Goal: Task Accomplishment & Management: Complete application form

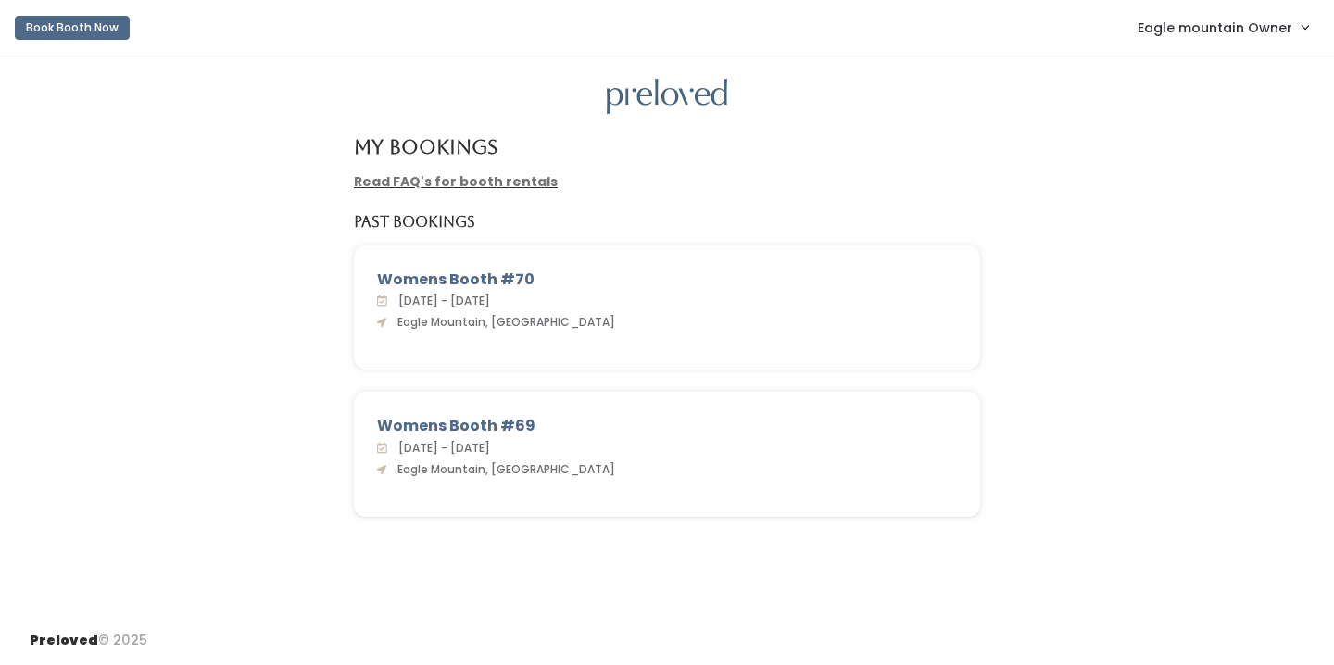
click at [1198, 32] on span "Eagle mountain Owner" at bounding box center [1214, 28] width 155 height 20
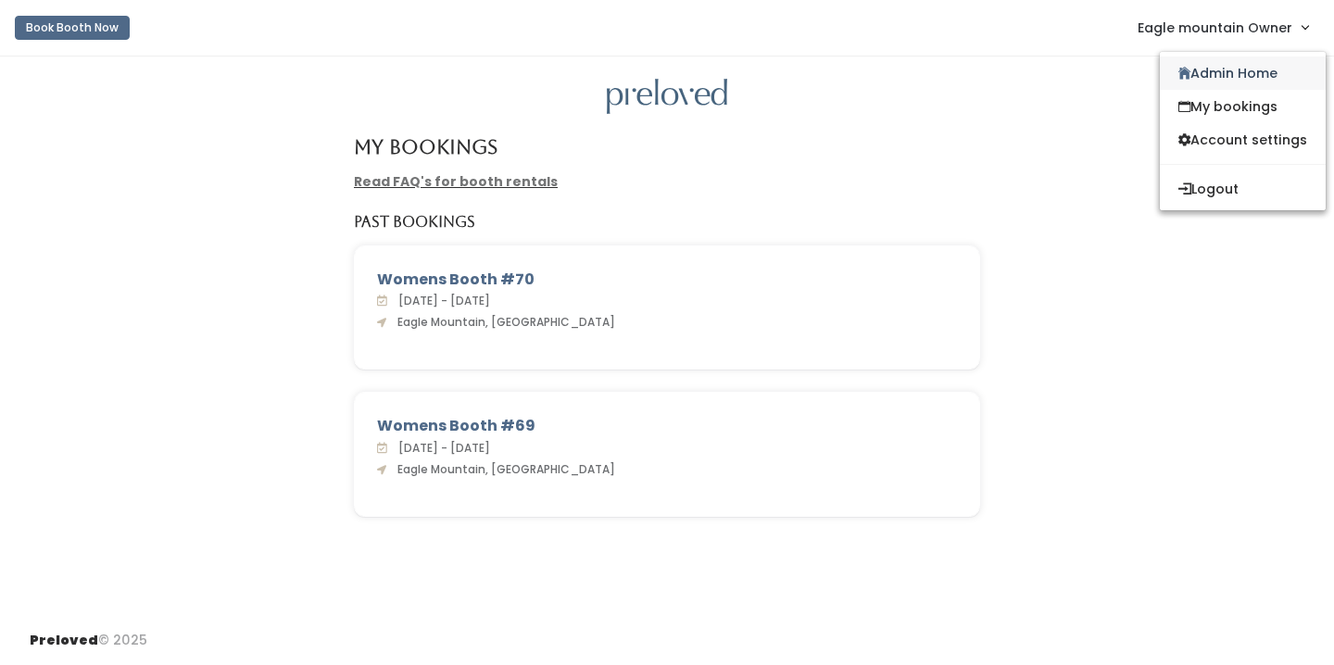
click at [1201, 61] on link "Admin Home" at bounding box center [1242, 72] width 166 height 33
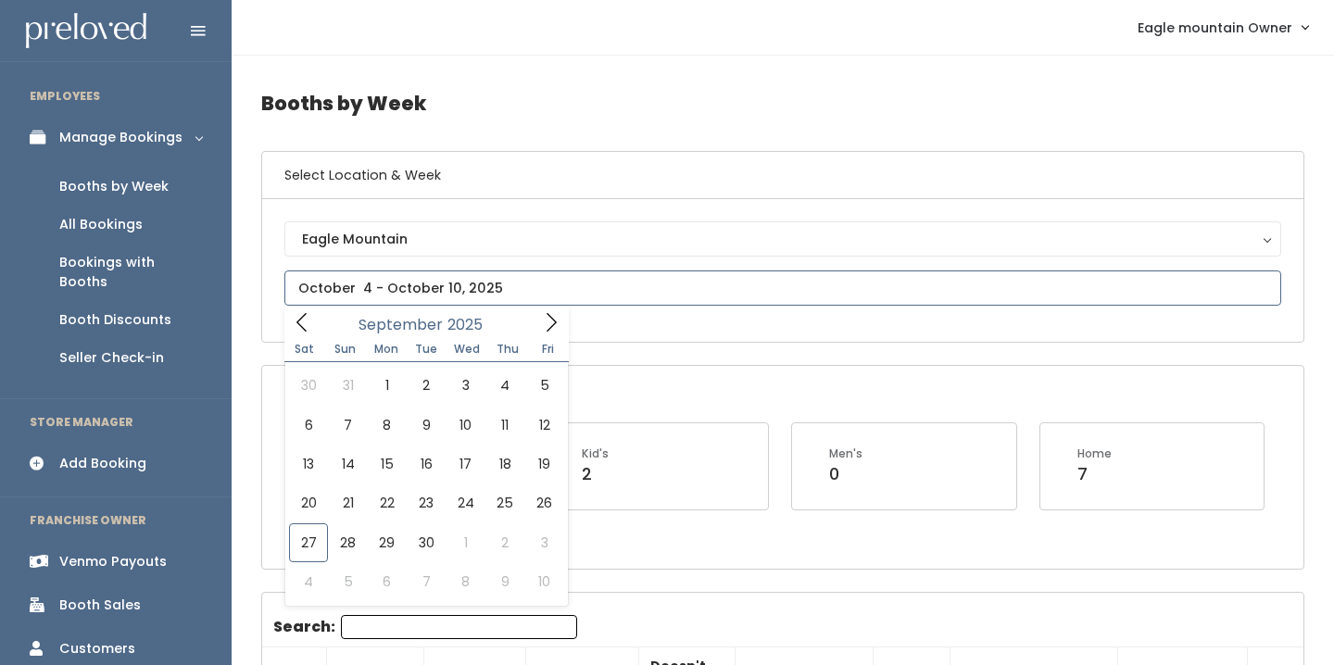
click at [370, 299] on input "text" at bounding box center [782, 287] width 996 height 35
type input "[DATE] to [DATE]"
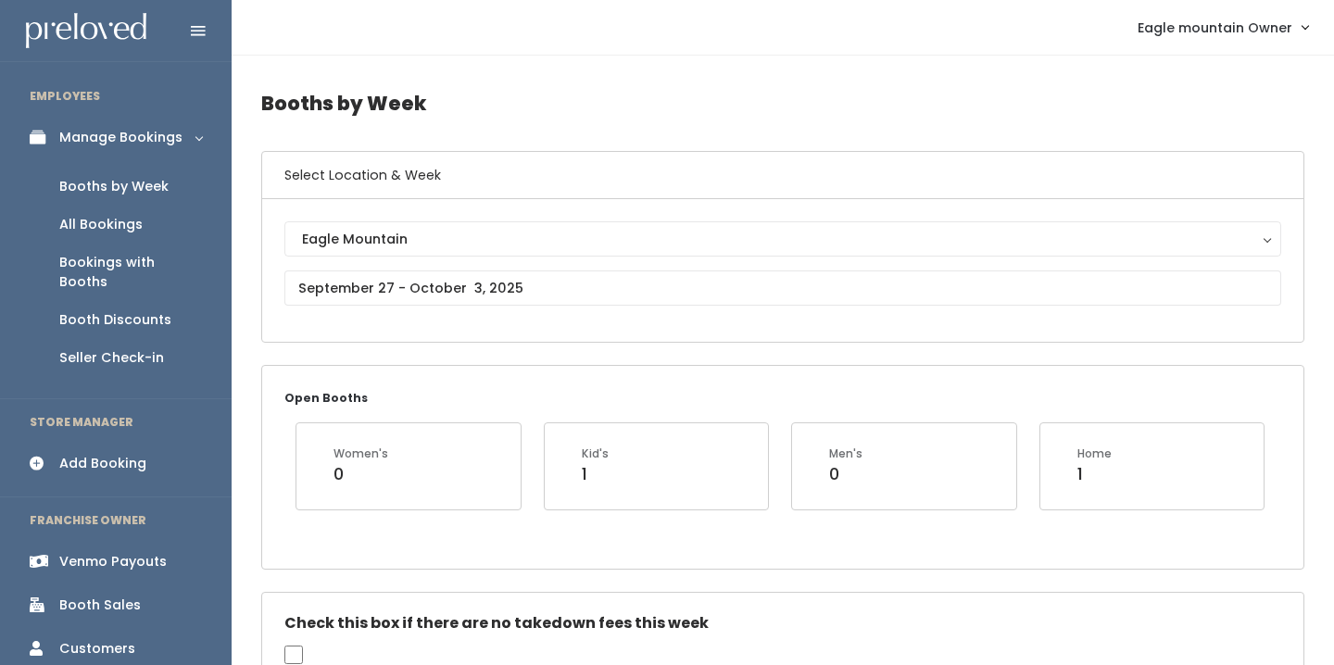
click at [125, 454] on div "Add Booking" at bounding box center [102, 463] width 87 height 19
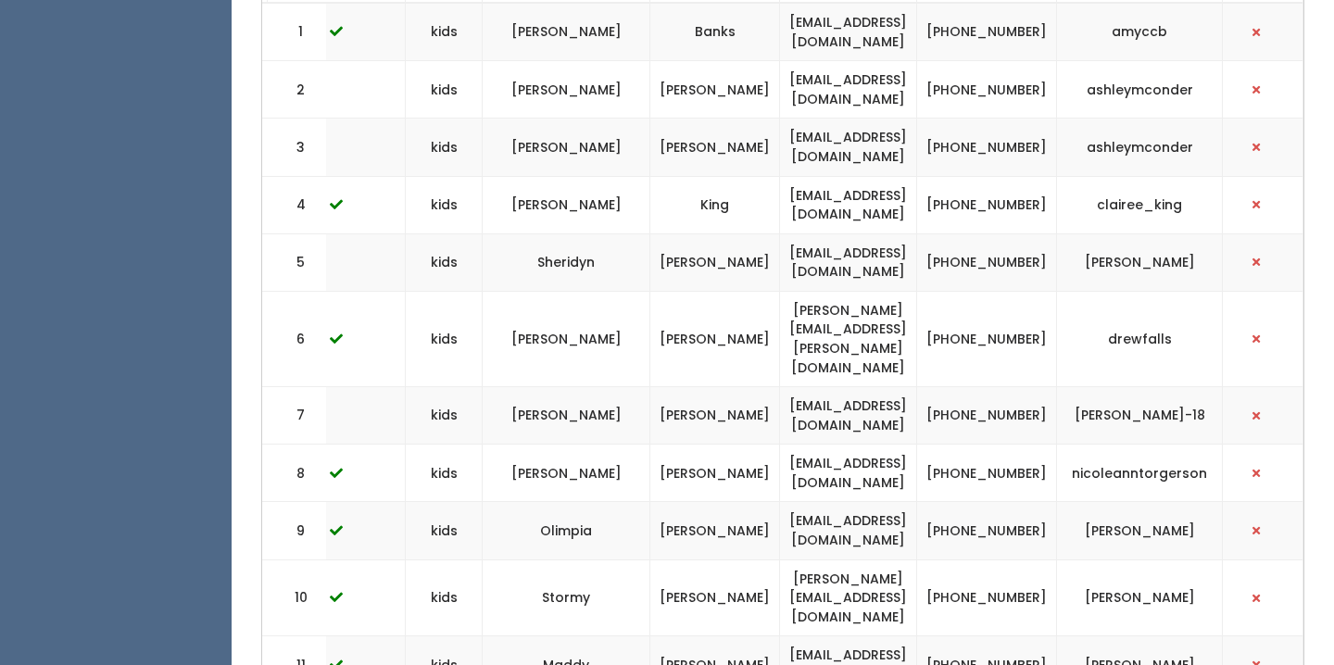
scroll to position [0, 537]
drag, startPoint x: 947, startPoint y: 413, endPoint x: 720, endPoint y: 428, distance: 228.3
click at [780, 445] on td "[EMAIL_ADDRESS][DOMAIN_NAME]" at bounding box center [848, 473] width 137 height 57
copy td "[EMAIL_ADDRESS][DOMAIN_NAME]"
drag, startPoint x: 1042, startPoint y: 434, endPoint x: 986, endPoint y: 416, distance: 58.6
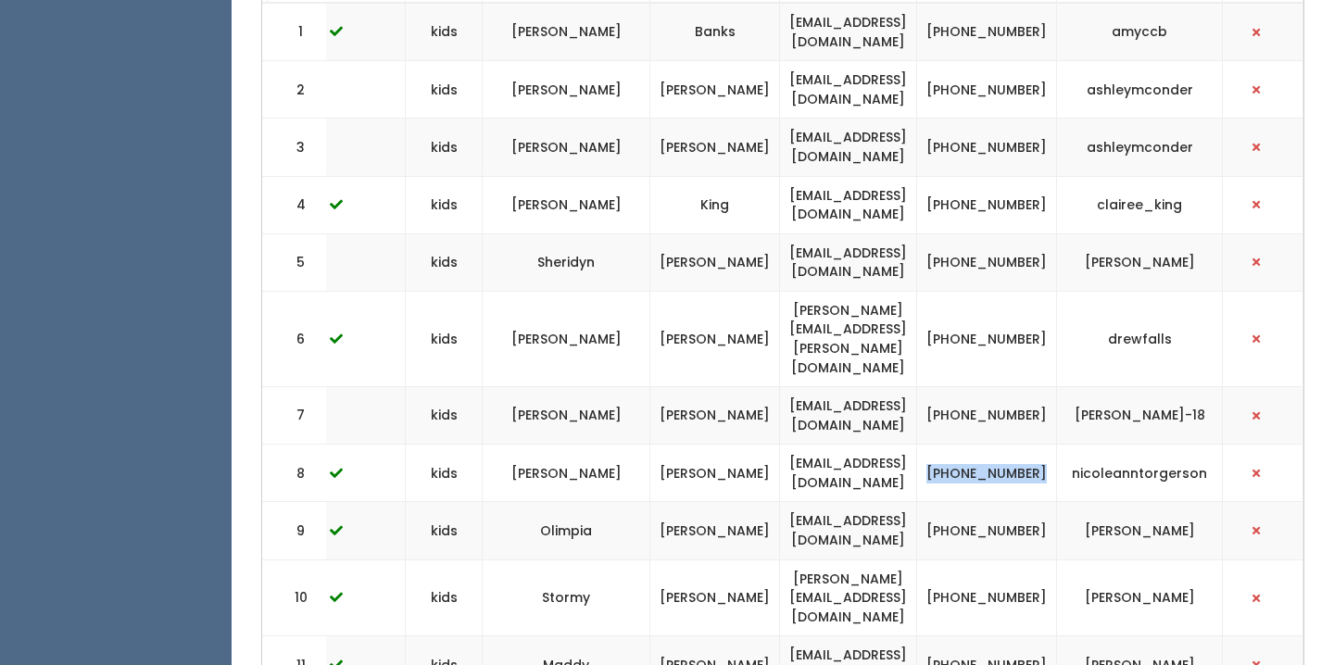
click at [986, 445] on td "[PHONE_NUMBER]" at bounding box center [987, 473] width 140 height 57
copy td "[PHONE_NUMBER]"
drag, startPoint x: 1213, startPoint y: 423, endPoint x: 1076, endPoint y: 420, distance: 137.1
click at [1076, 445] on td "nicoleanntorgerson" at bounding box center [1140, 473] width 166 height 57
copy td "nicoleanntorgerson"
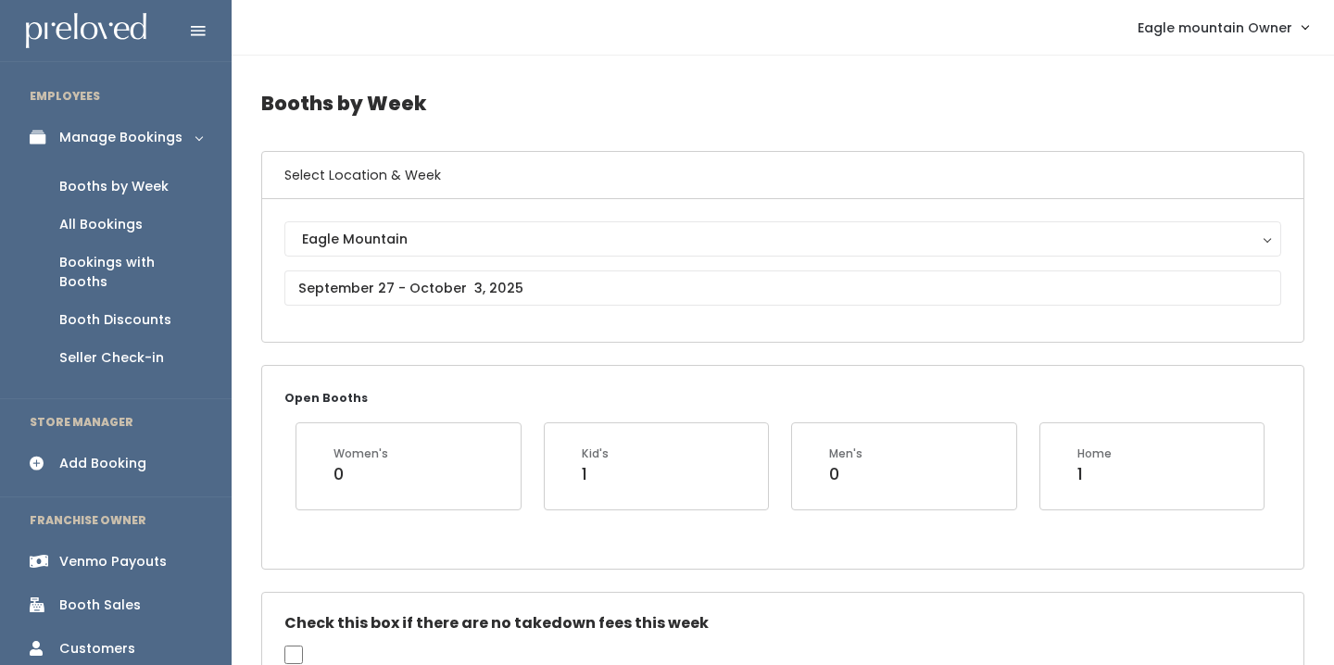
scroll to position [0, 0]
click at [75, 454] on div "Add Booking" at bounding box center [102, 463] width 87 height 19
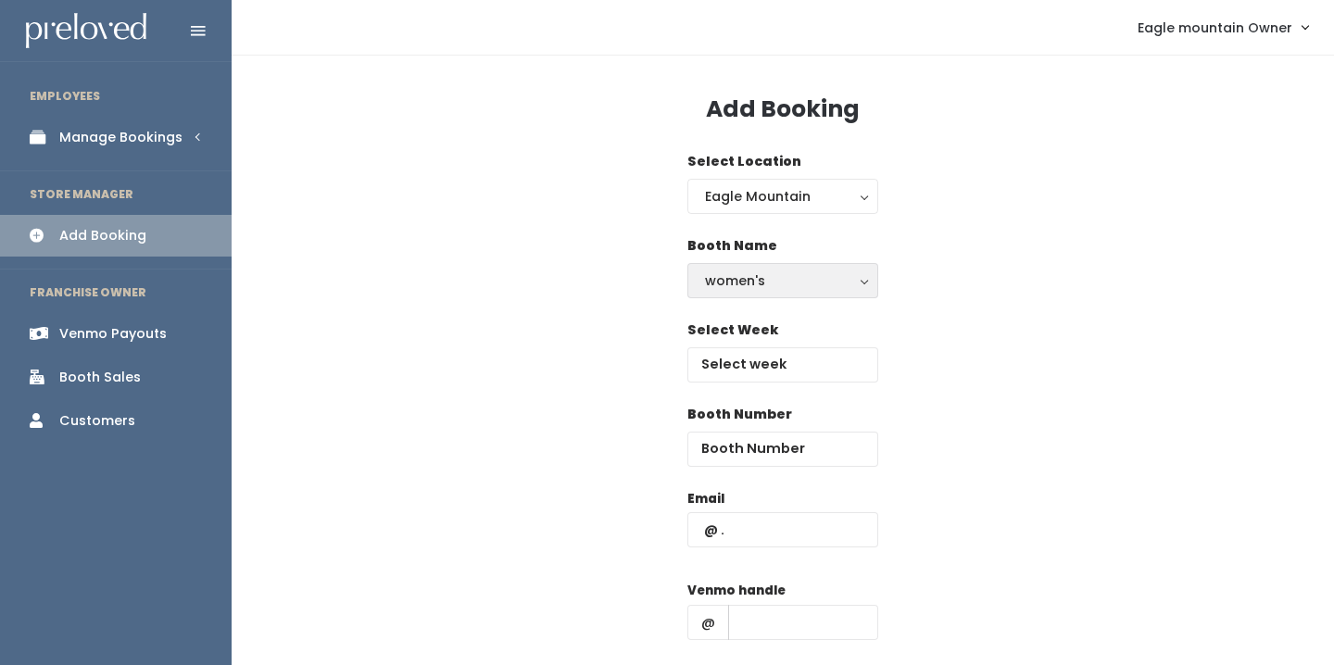
click at [788, 278] on div "women's" at bounding box center [783, 280] width 156 height 20
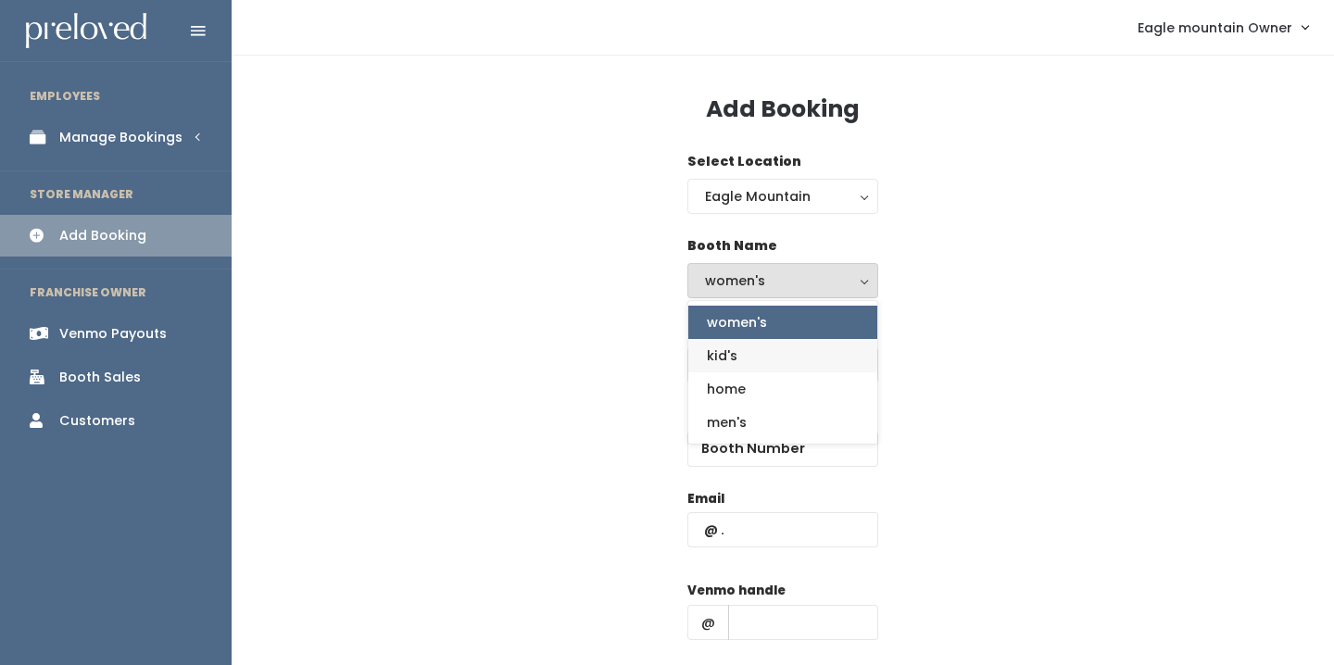
click at [739, 367] on link "kid's" at bounding box center [782, 355] width 189 height 33
select select "kids"
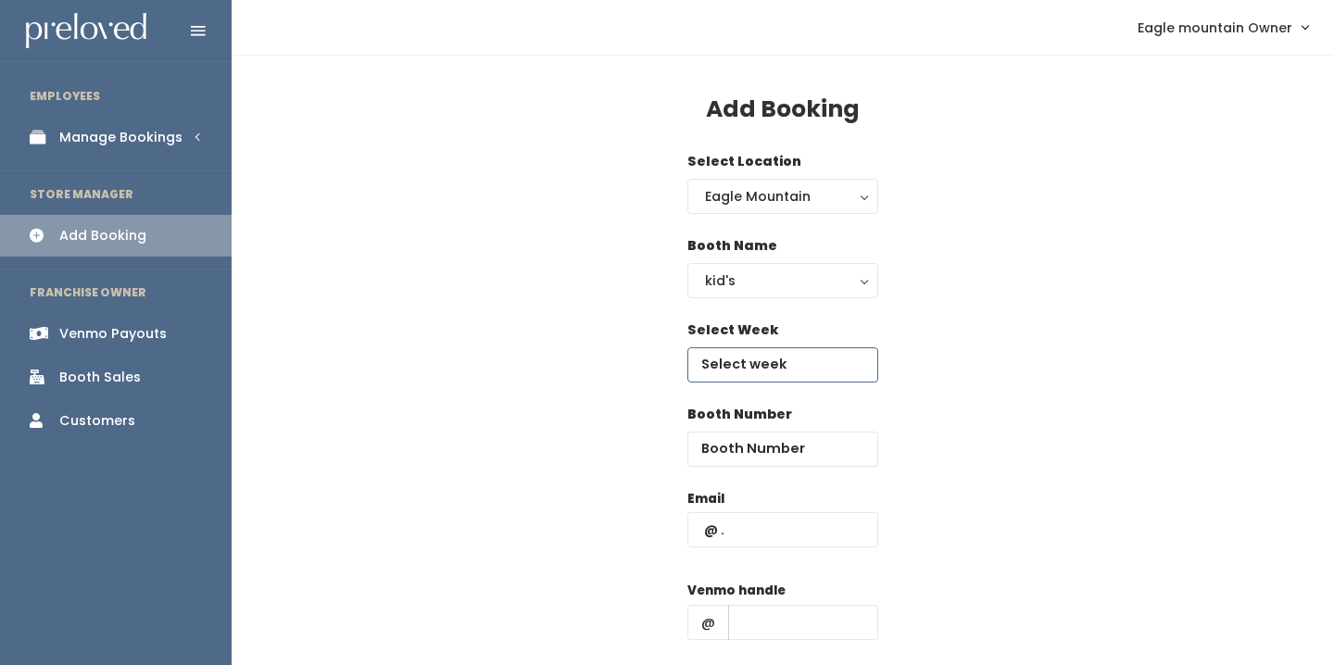
click at [740, 375] on input "text" at bounding box center [782, 364] width 191 height 35
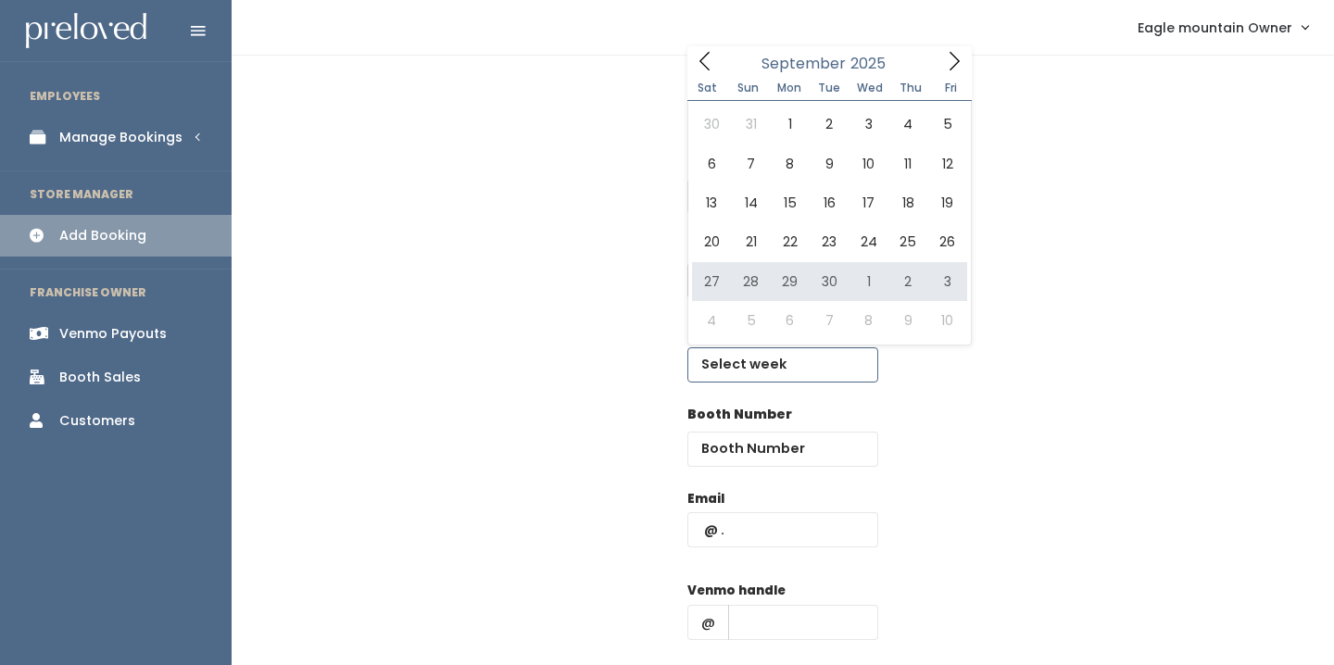
type input "September 27 to October 3"
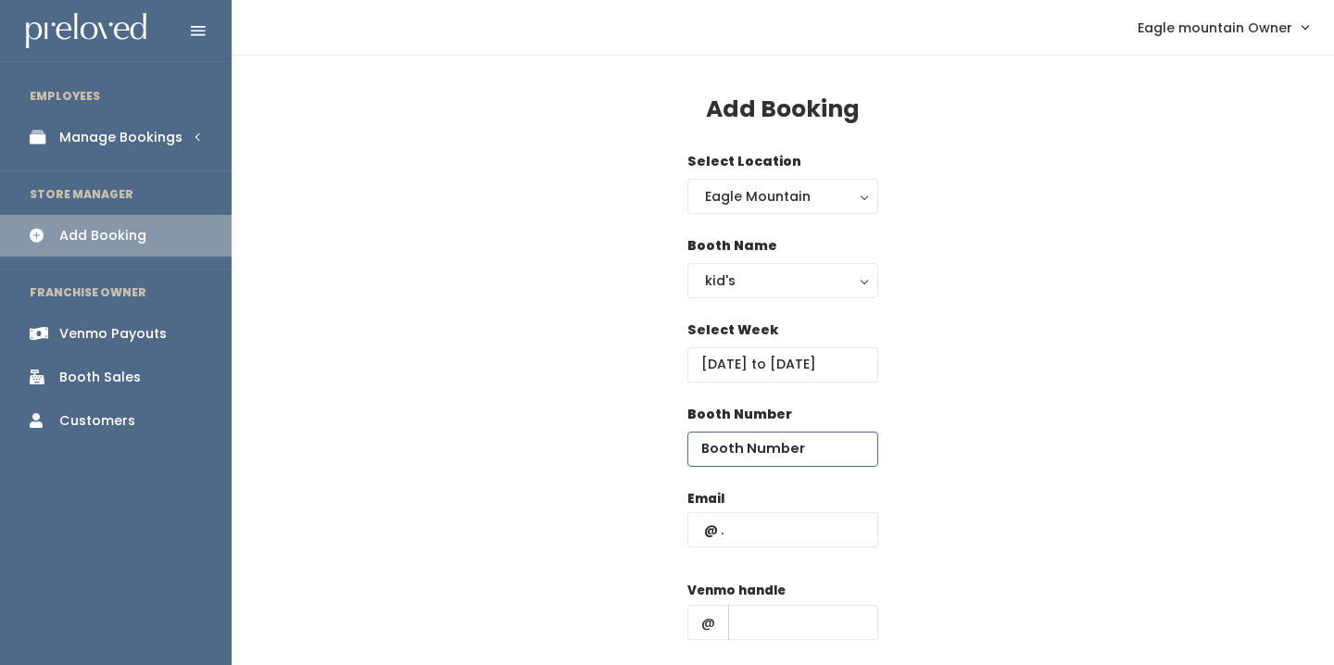
click at [738, 457] on input "number" at bounding box center [782, 449] width 191 height 35
type input "22"
paste input "[EMAIL_ADDRESS][DOMAIN_NAME]"
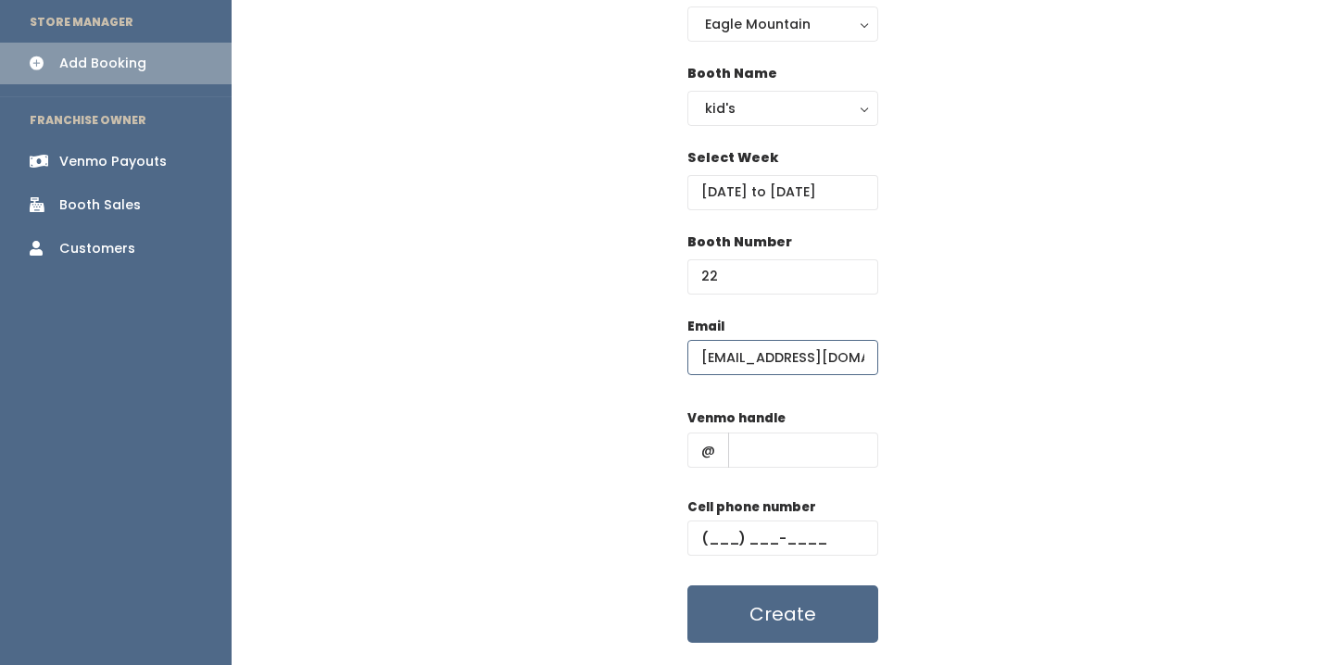
scroll to position [183, 0]
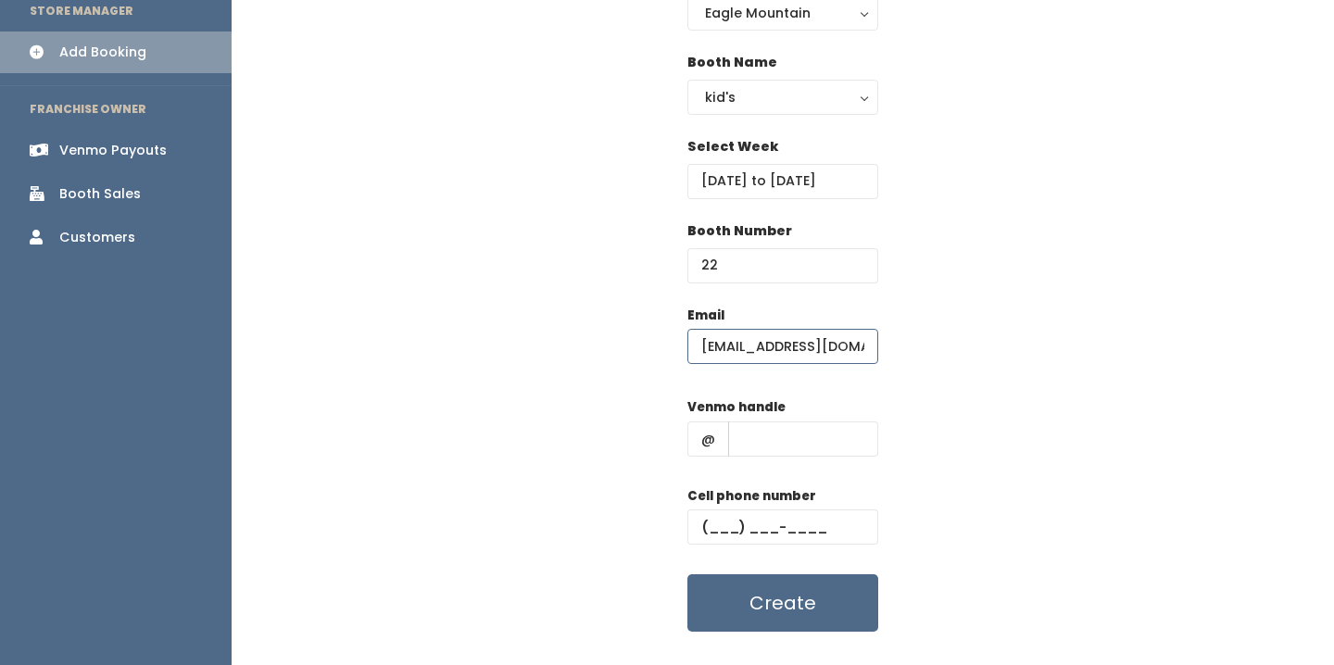
type input "[EMAIL_ADDRESS][DOMAIN_NAME]"
paste input "[PHONE_NUMBER]"
type input "[PHONE_NUMBER]"
click at [785, 431] on input "text" at bounding box center [803, 438] width 150 height 35
paste input "nicoleanntorgerson"
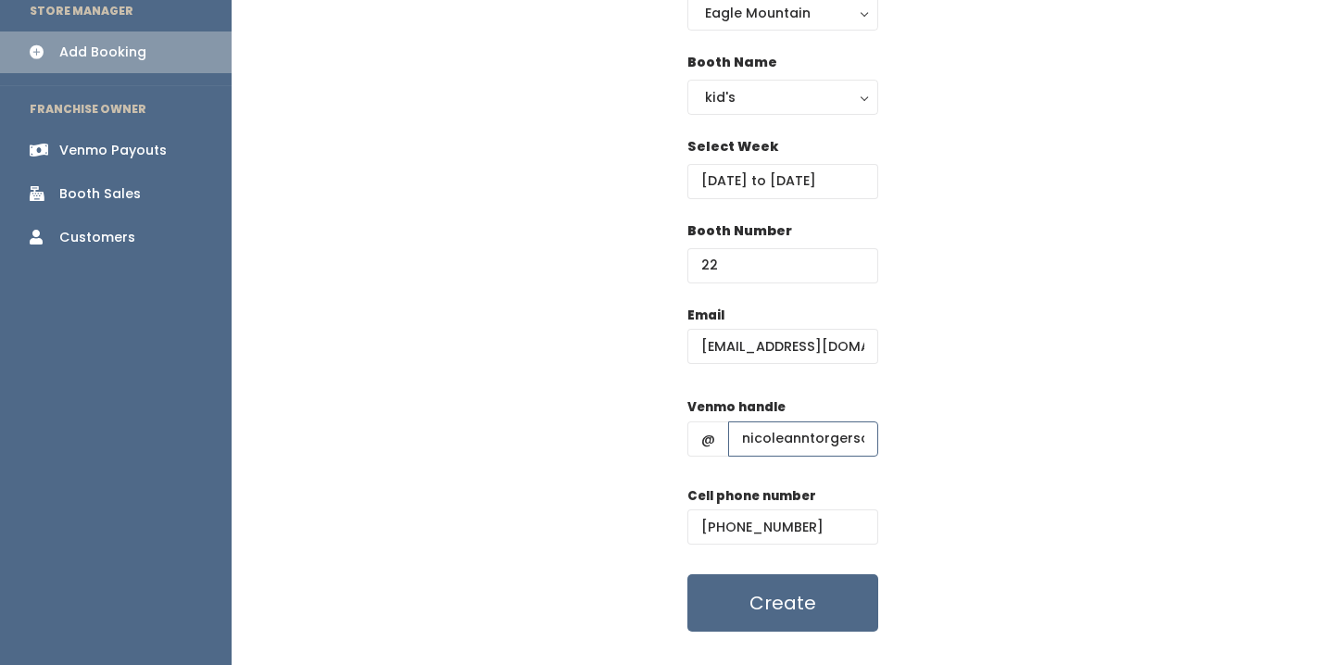
type input "nicoleanntorgerson"
click at [971, 291] on div "Booth Number 22" at bounding box center [782, 263] width 1043 height 84
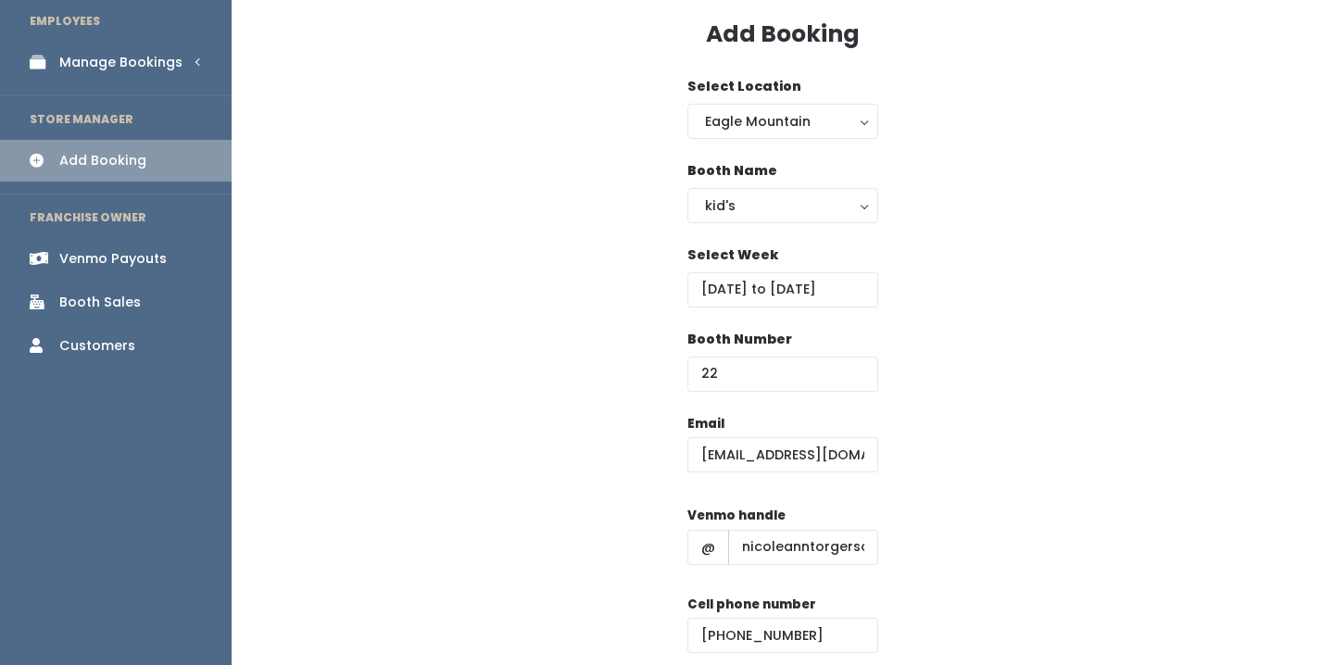
scroll to position [72, 0]
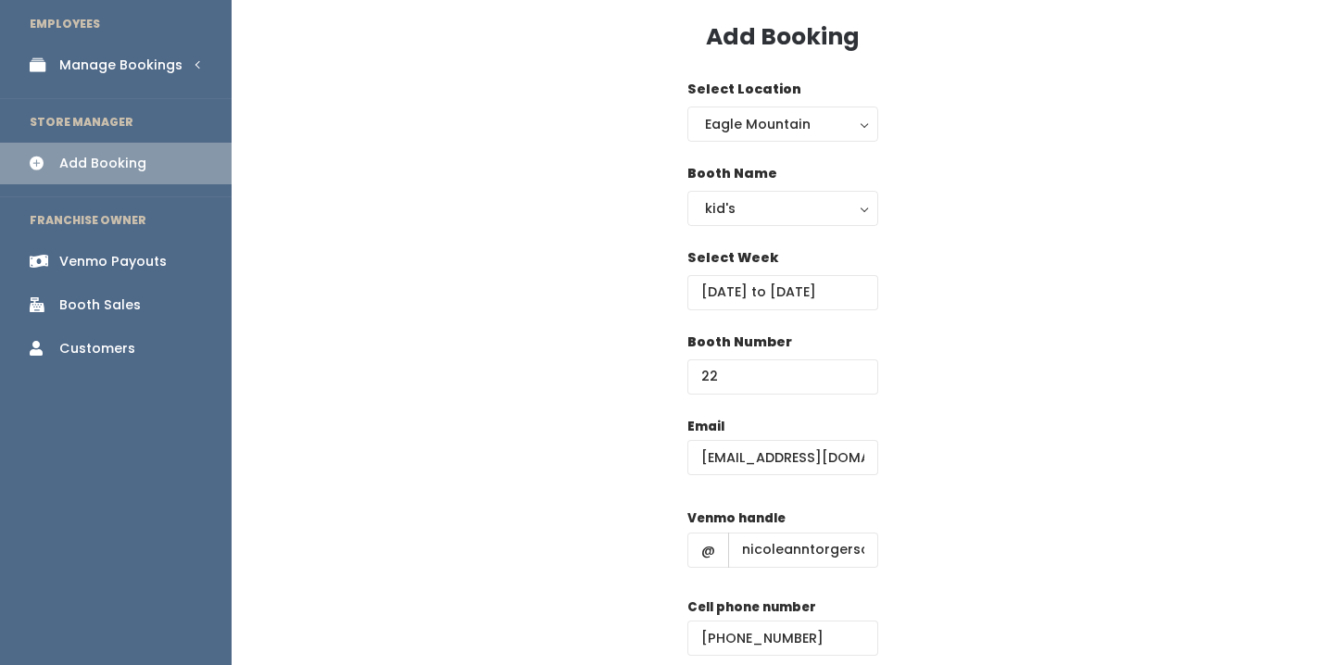
click at [718, 5] on div "Add Booking Select Location Eagle Mountain Eagle Mountain Booth Name women's ki…" at bounding box center [783, 374] width 1102 height 782
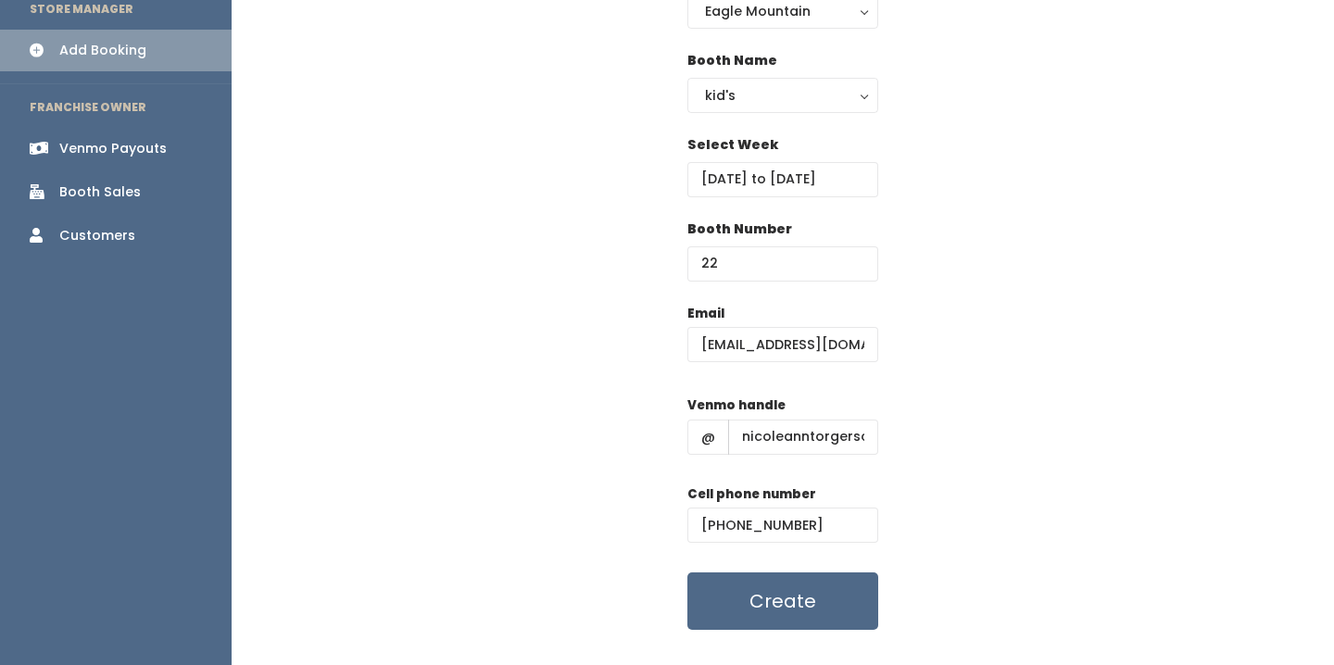
scroll to position [208, 0]
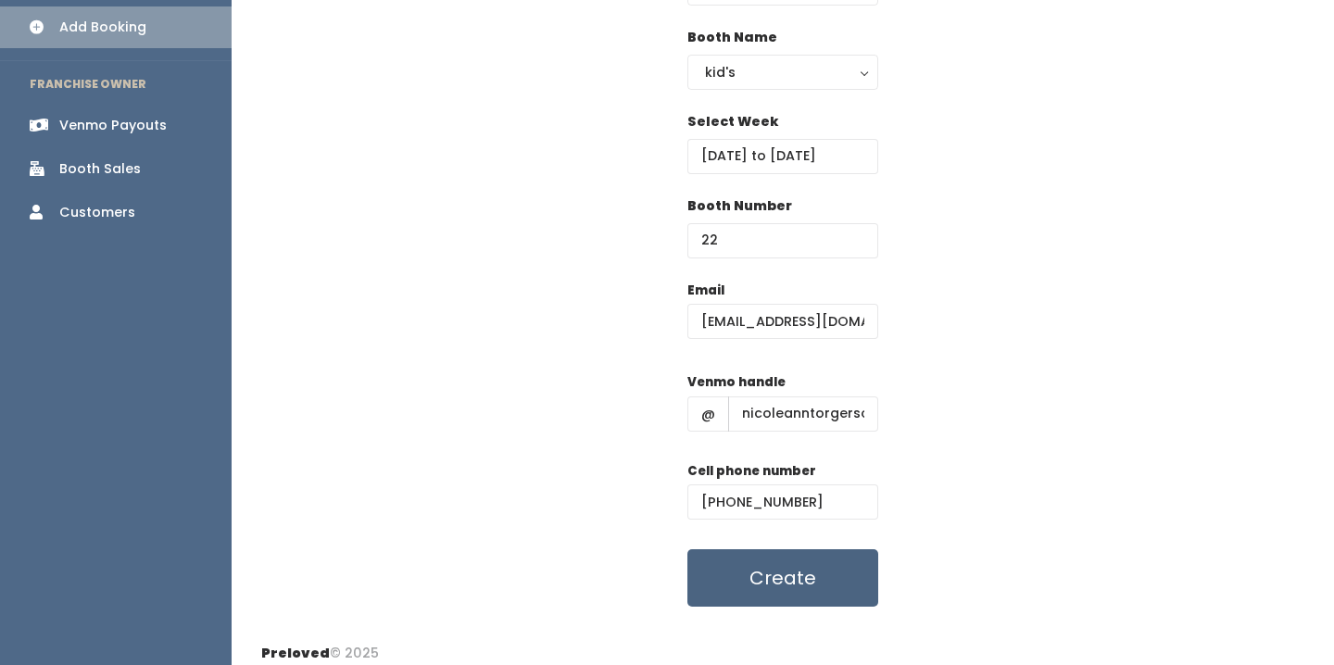
click at [827, 584] on button "Create" at bounding box center [782, 577] width 191 height 57
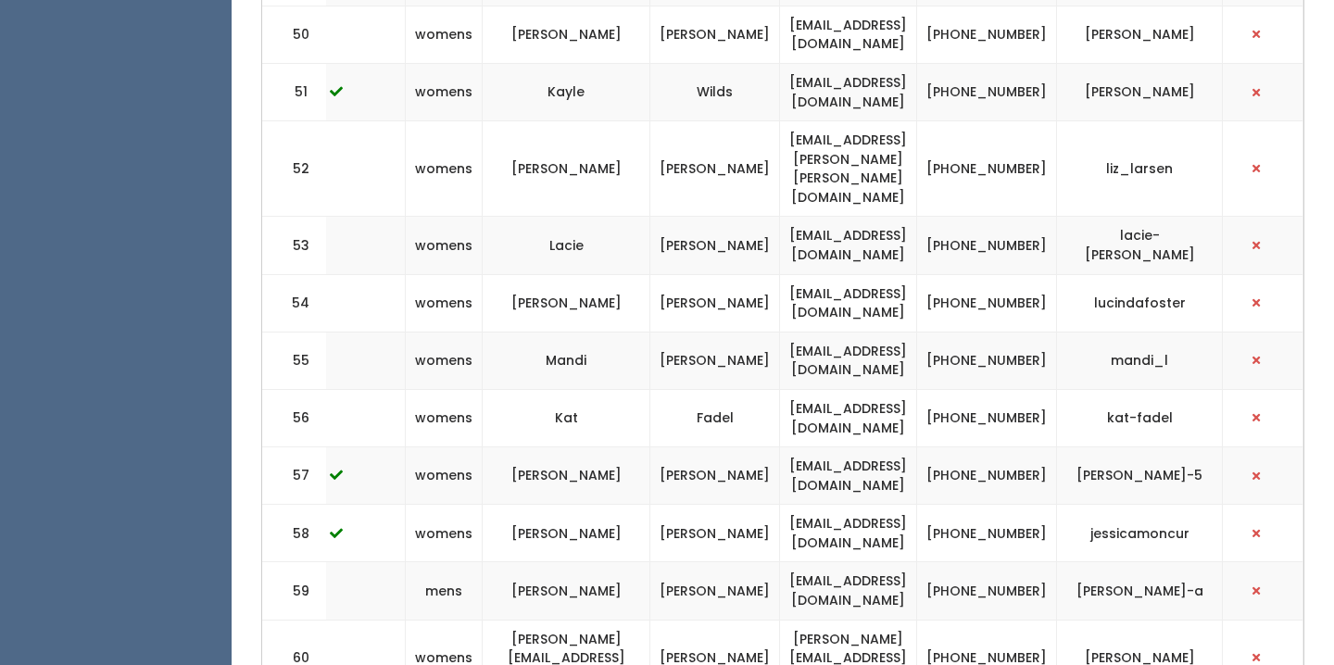
scroll to position [3966, 0]
